Goal: Task Accomplishment & Management: Manage account settings

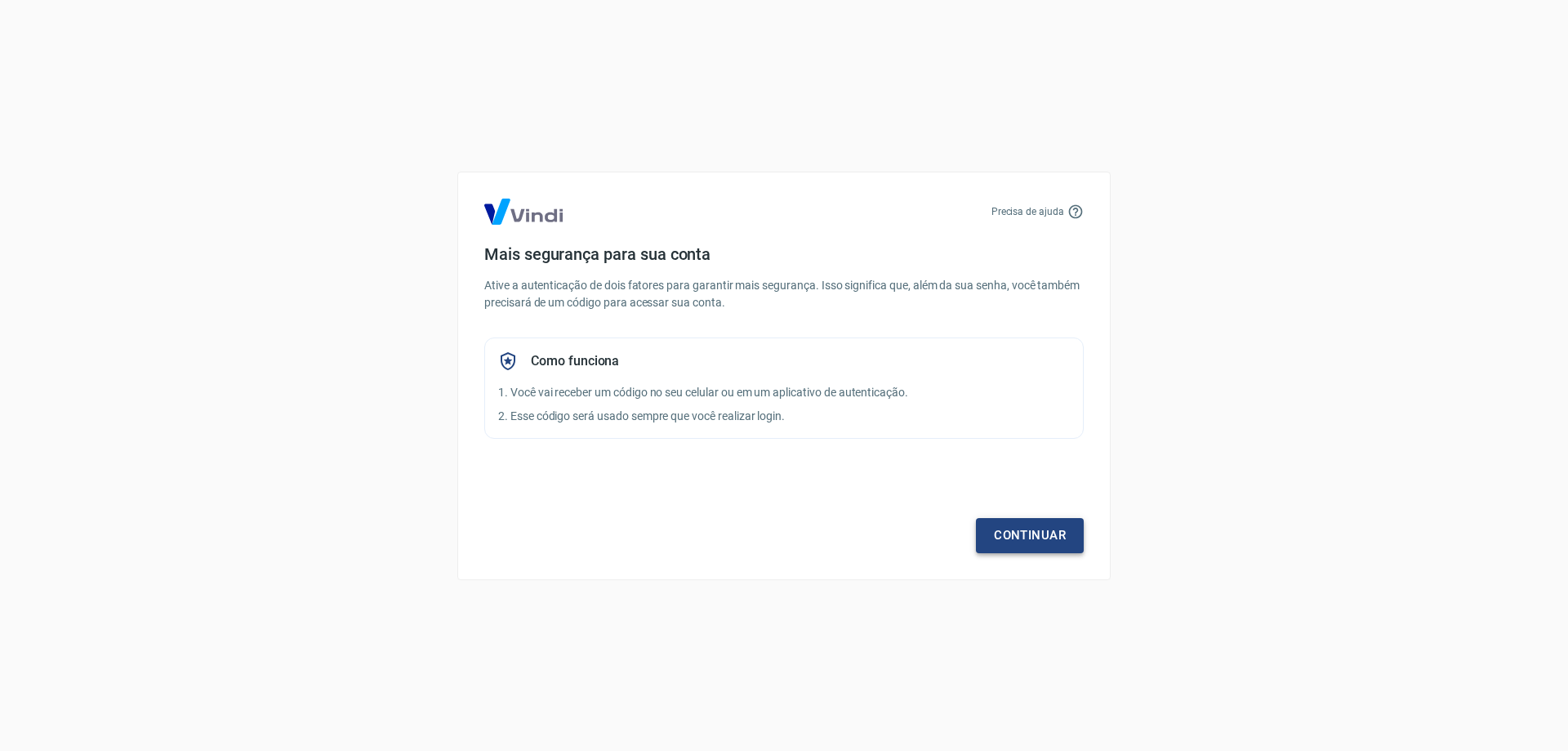
click at [1021, 537] on link "Continuar" at bounding box center [1029, 535] width 107 height 35
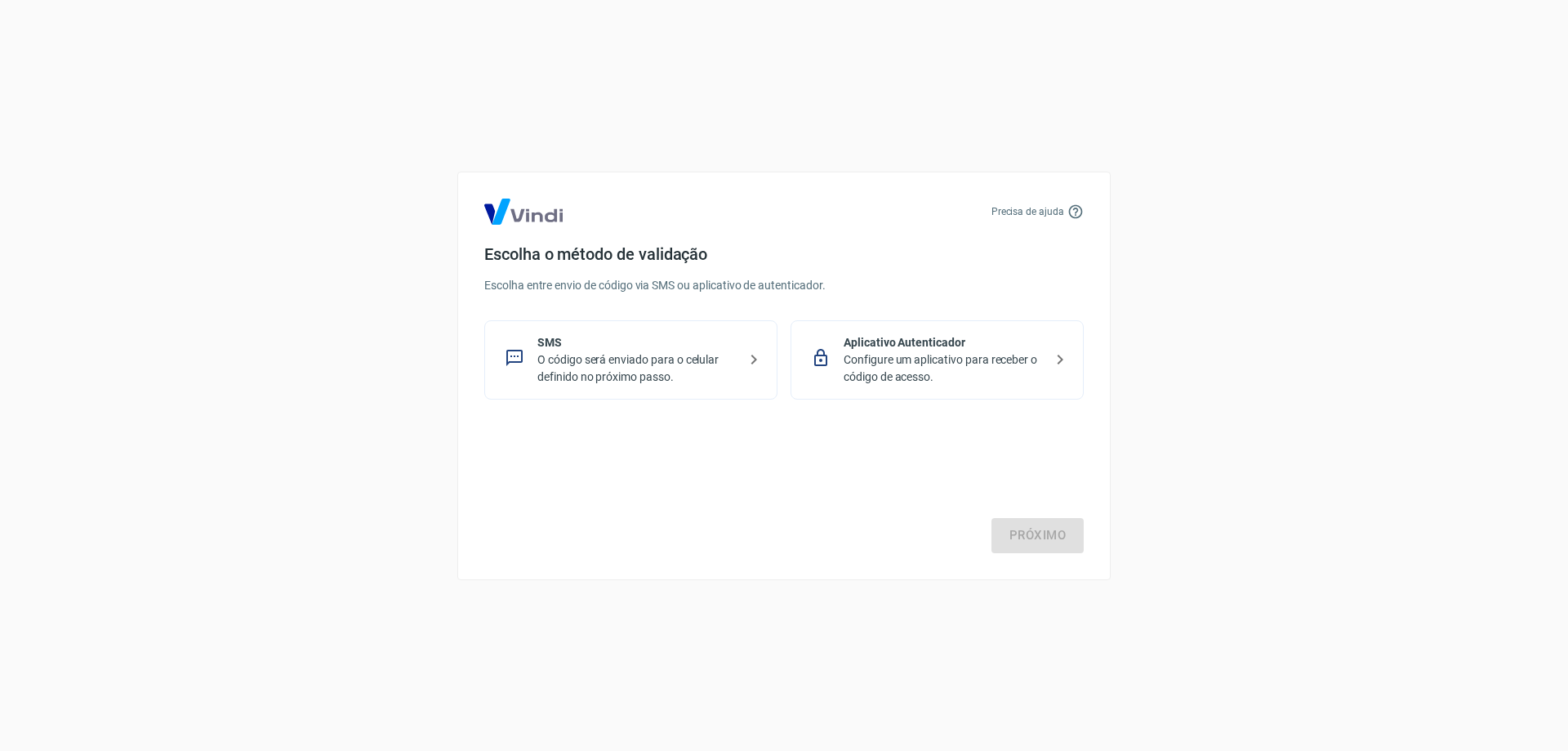
click at [680, 351] on p "O código será enviado para o celular definido no próximo passo." at bounding box center [638, 369] width 200 height 35
click at [1044, 526] on link "Próximo" at bounding box center [1037, 535] width 92 height 35
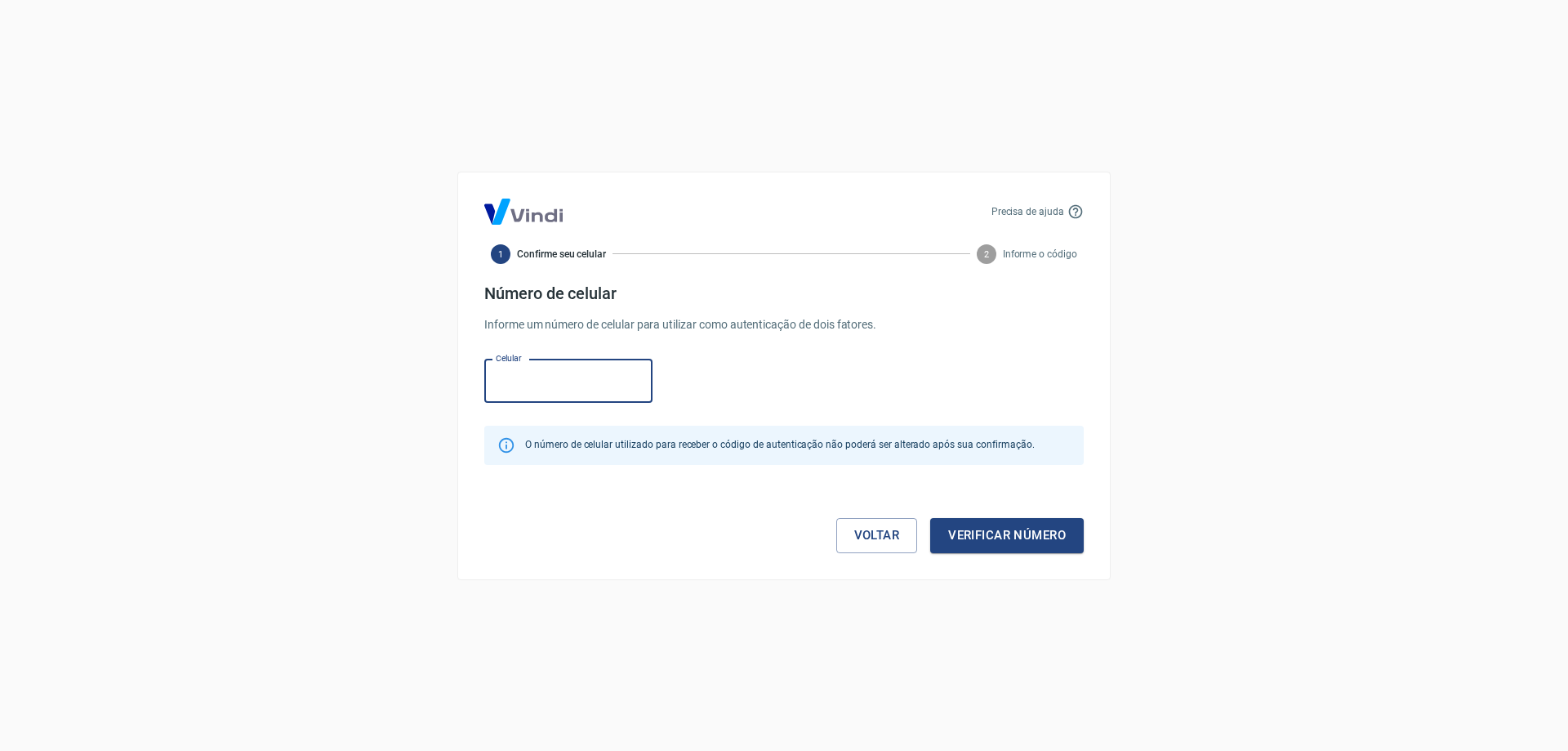
click at [576, 381] on input "Celular" at bounding box center [568, 381] width 168 height 44
paste input "(19) 98135-9070"
type input "(19) 98135-9070"
click at [976, 527] on button "Verificar número" at bounding box center [1007, 535] width 154 height 35
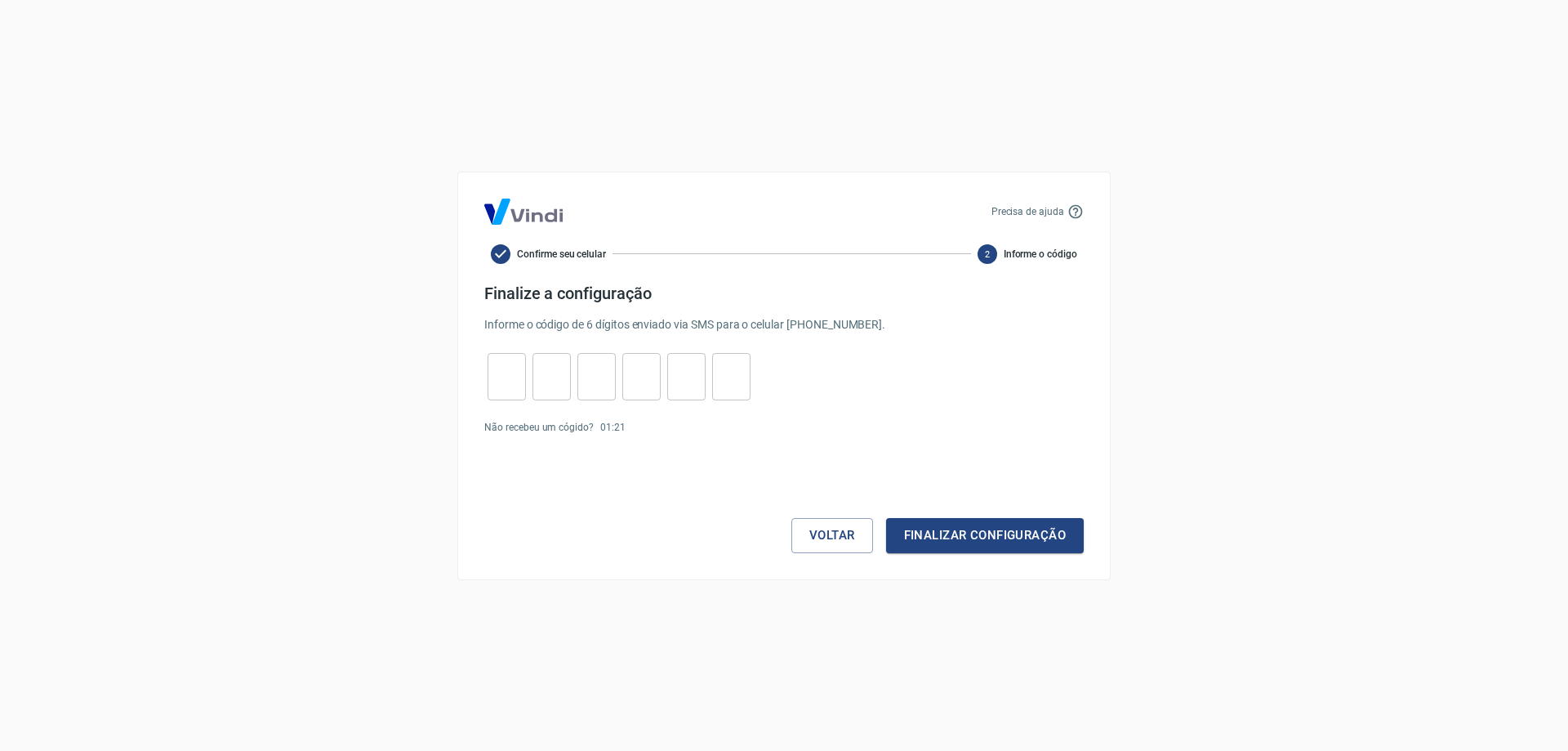
click at [490, 362] on input "tel" at bounding box center [507, 376] width 38 height 36
type input "8"
type input "4"
type input "2"
type input "7"
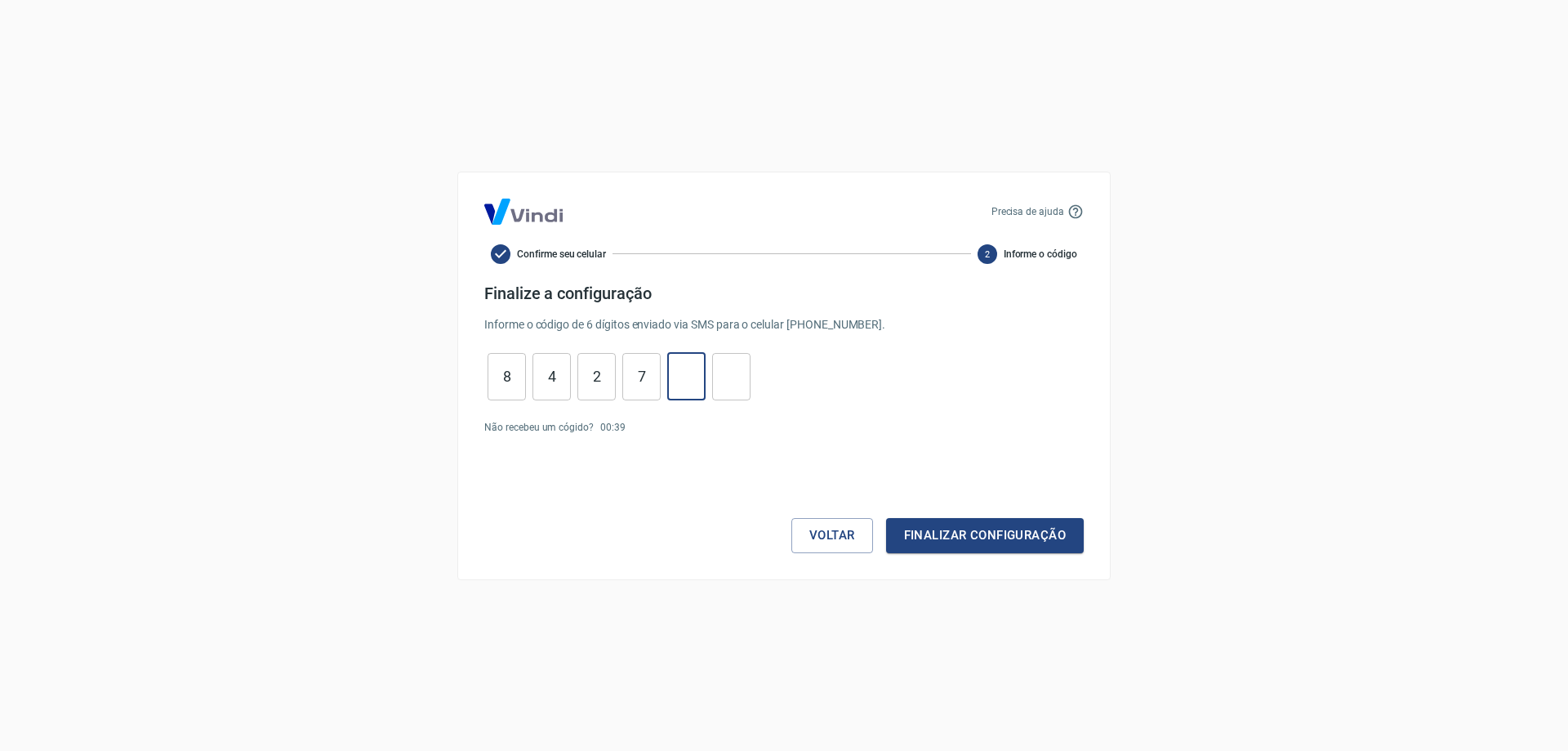
type input "7"
click at [1010, 533] on button "Finalizar configuração" at bounding box center [985, 535] width 197 height 35
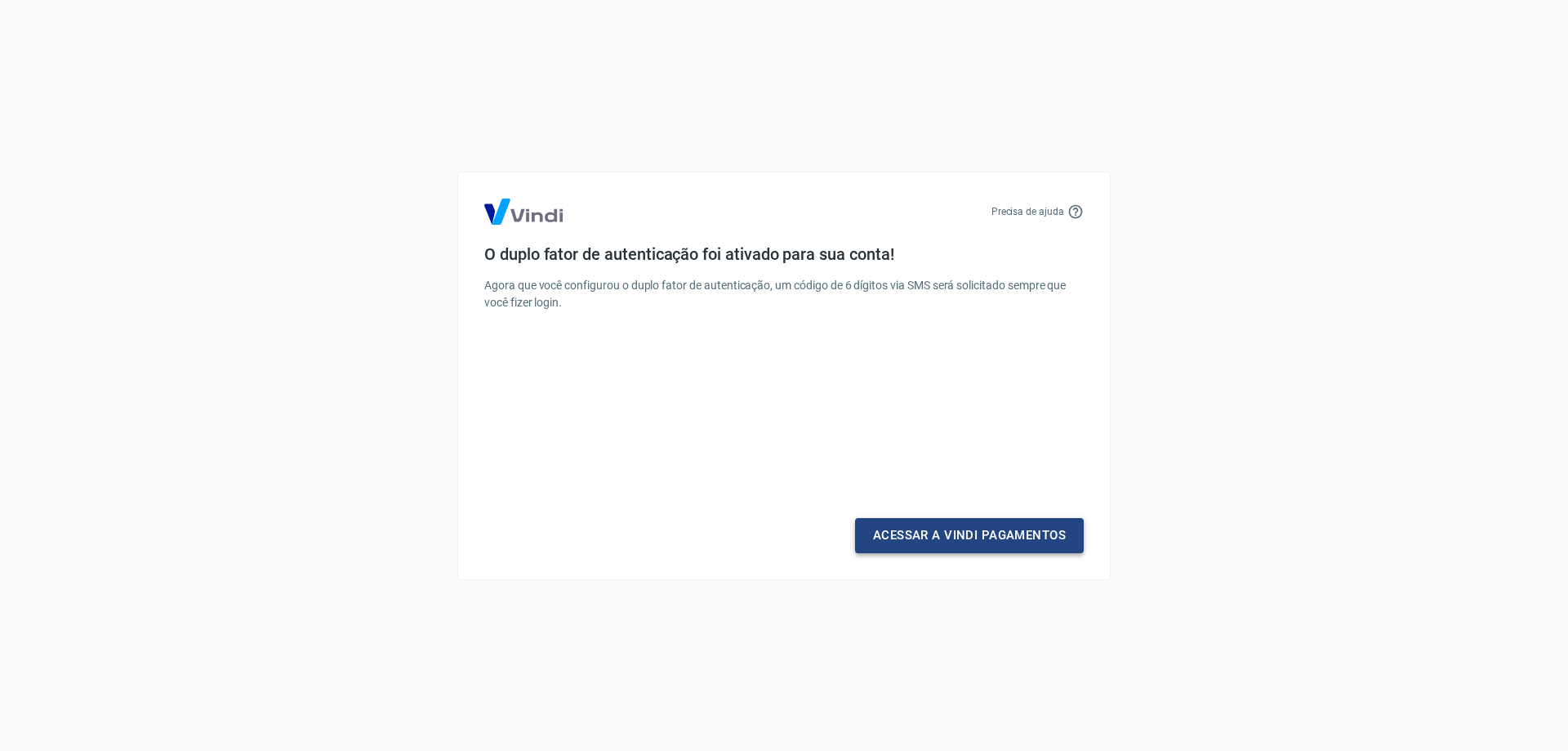
click at [996, 533] on link "Acessar a Vindi Pagamentos" at bounding box center [969, 535] width 228 height 35
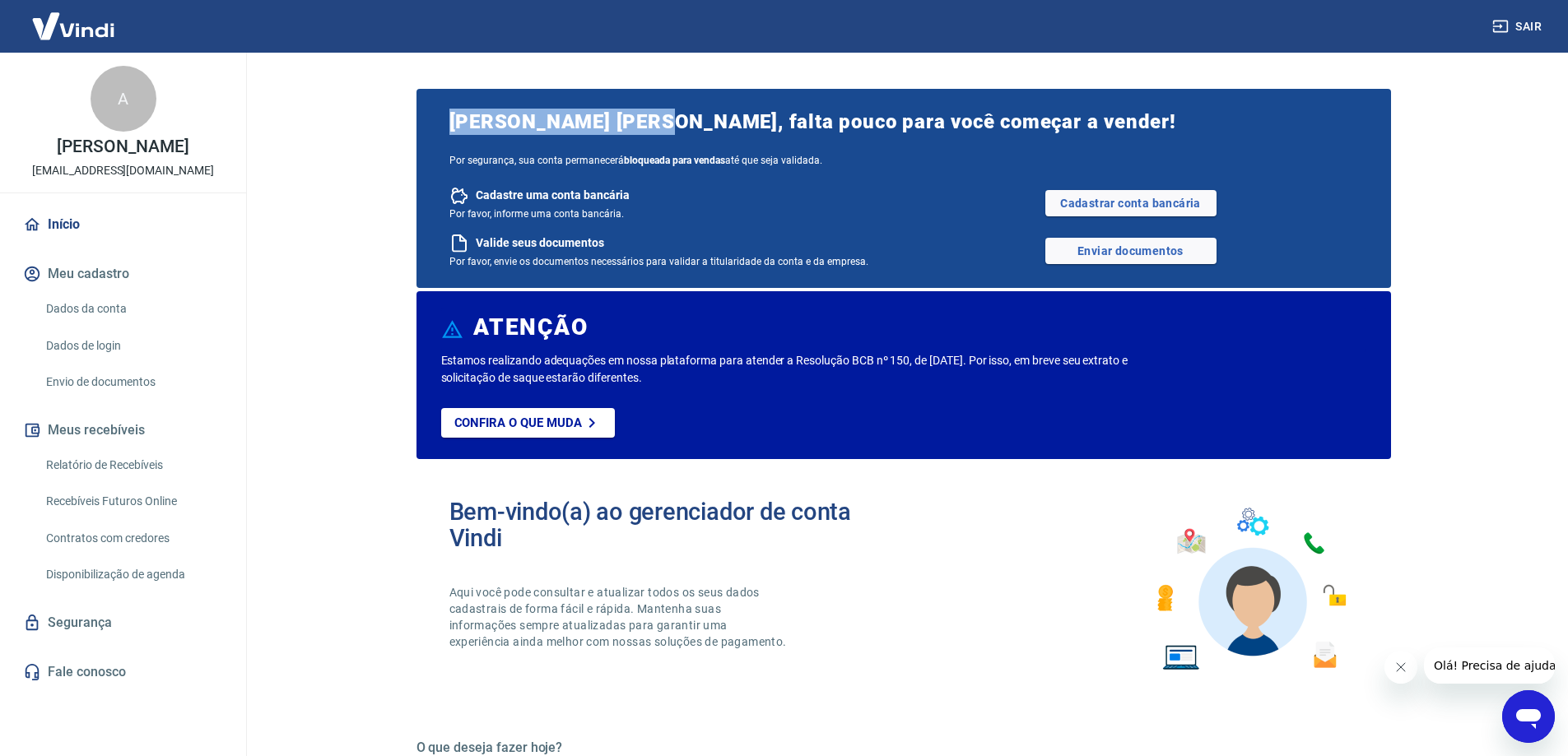
drag, startPoint x: 625, startPoint y: 122, endPoint x: 658, endPoint y: 129, distance: 33.7
click at [658, 129] on div "Anna Cusmano Grego, falta pouco para você começar a vender! Por segurança, sua …" at bounding box center [903, 188] width 975 height 199
click at [658, 129] on span "[PERSON_NAME] [PERSON_NAME], falta pouco para você começar a vender!" at bounding box center [903, 121] width 909 height 27
drag, startPoint x: 1231, startPoint y: 252, endPoint x: 1069, endPoint y: 230, distance: 163.5
click at [1069, 230] on div "Cadastre uma conta bancária Por favor, informe uma conta bancária. Cadastrar co…" at bounding box center [903, 227] width 909 height 82
